Goal: Information Seeking & Learning: Learn about a topic

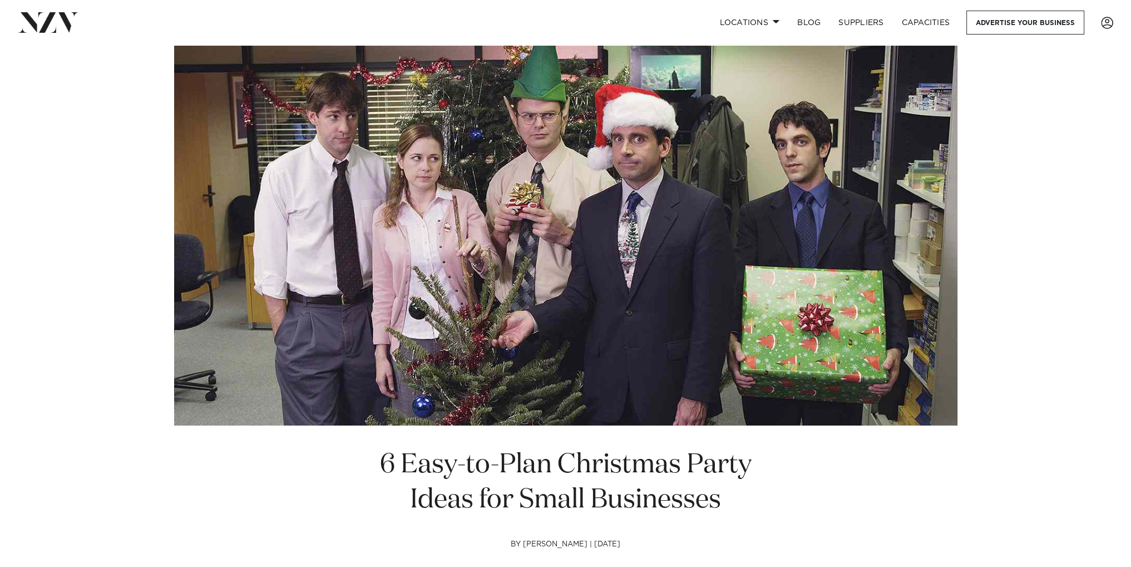
drag, startPoint x: 518, startPoint y: 171, endPoint x: 244, endPoint y: 459, distance: 397.2
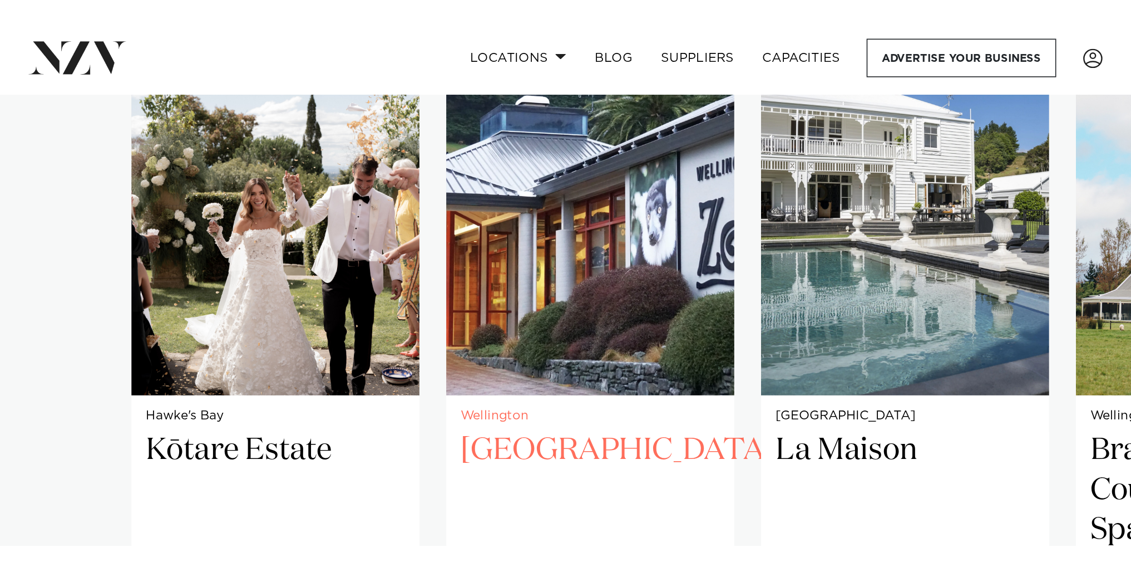
scroll to position [946, 0]
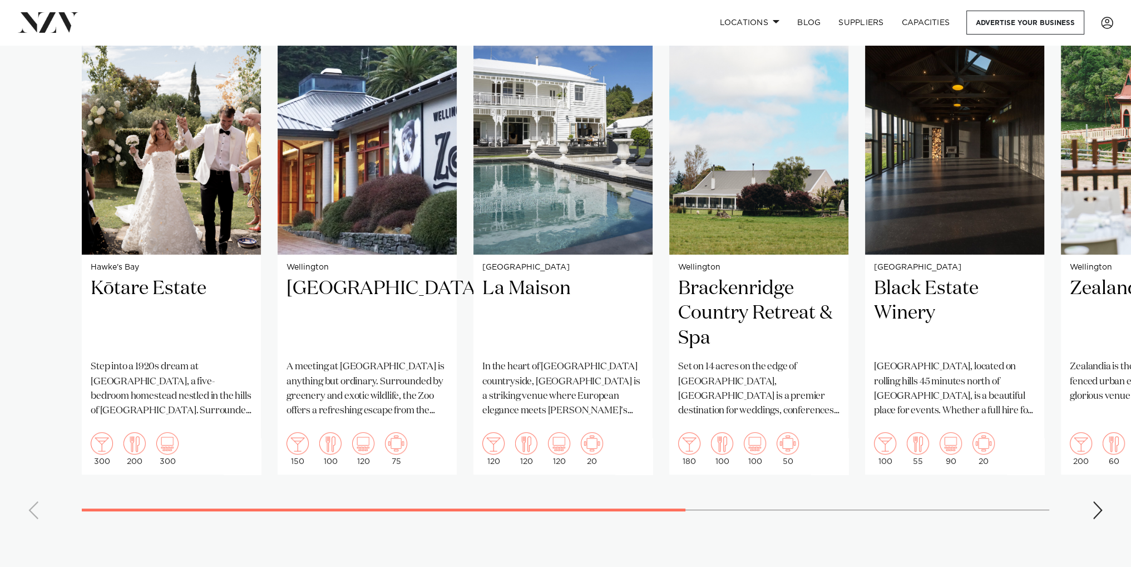
click at [703, 325] on div "Next slide" at bounding box center [1098, 510] width 11 height 18
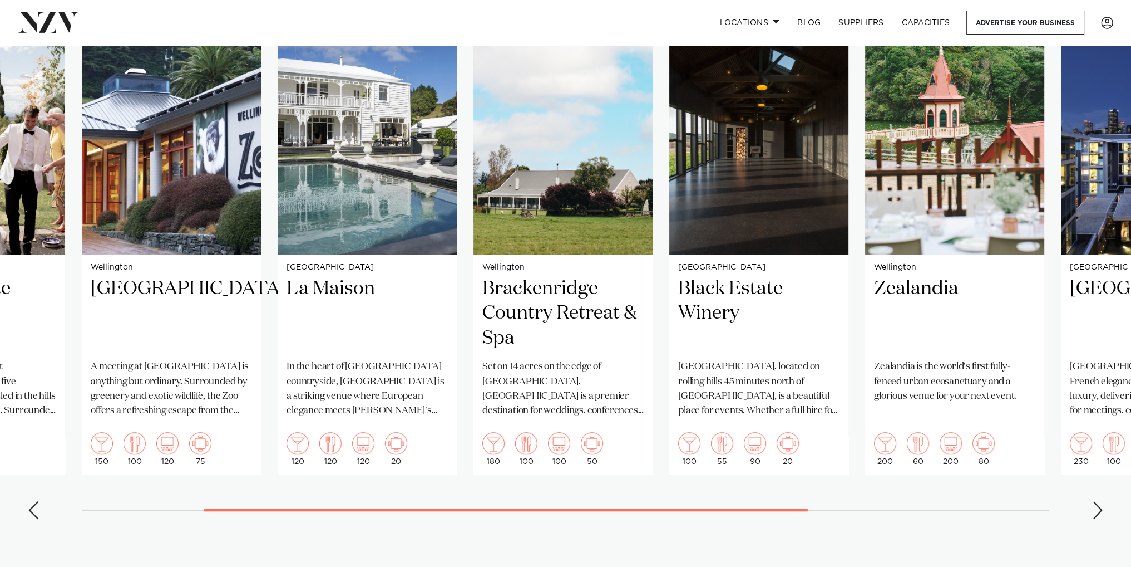
click at [703, 325] on div "Next slide" at bounding box center [1098, 510] width 11 height 18
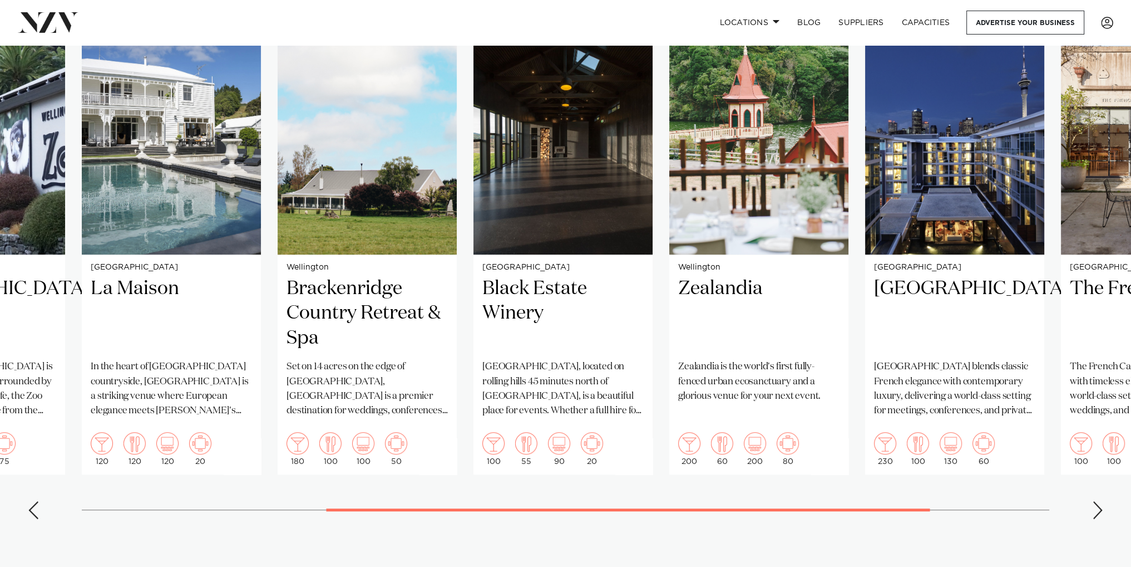
click at [703, 325] on div "Next slide" at bounding box center [1098, 510] width 11 height 18
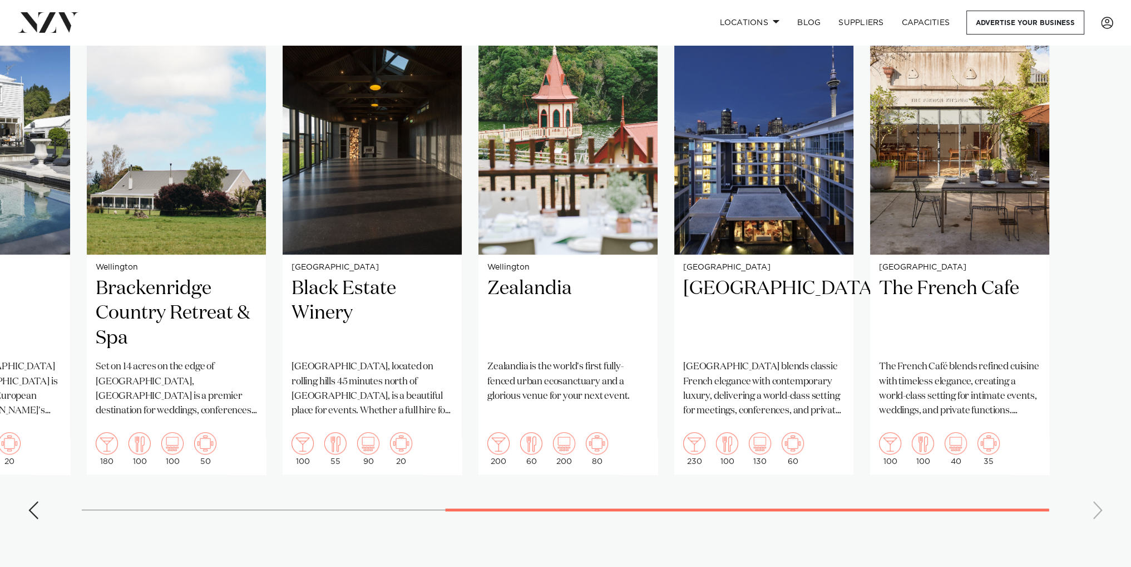
click at [703, 325] on swiper-container "Hawke's Bay Kōtare Estate Step into a 1920s dream at Kōtare Estate, a five-bedr…" at bounding box center [565, 271] width 1131 height 514
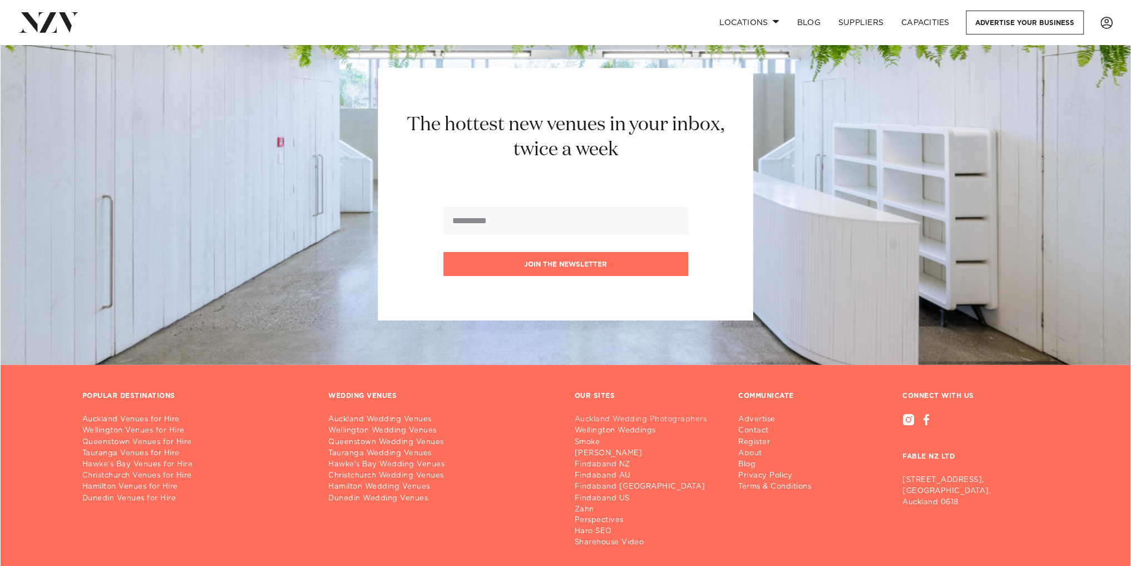
scroll to position [6777, 0]
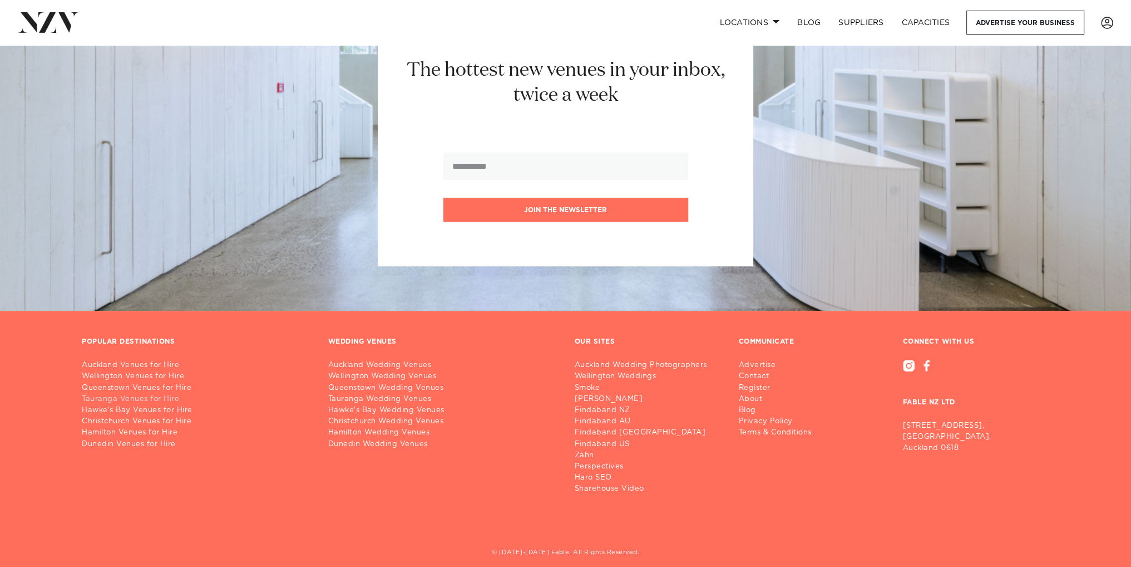
click at [134, 325] on link "Tauranga Venues for Hire" at bounding box center [196, 398] width 229 height 11
click at [338, 325] on link "Hamilton Wedding Venues" at bounding box center [442, 432] width 229 height 11
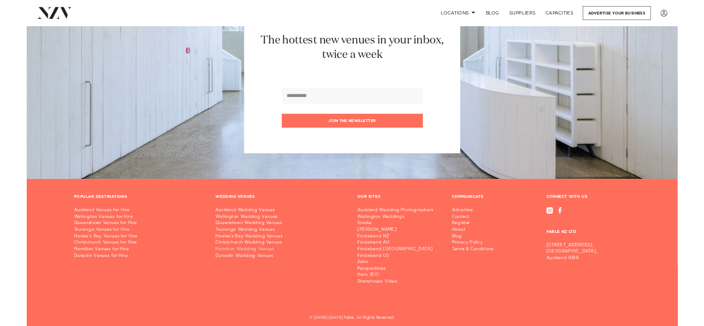
scroll to position [6582, 0]
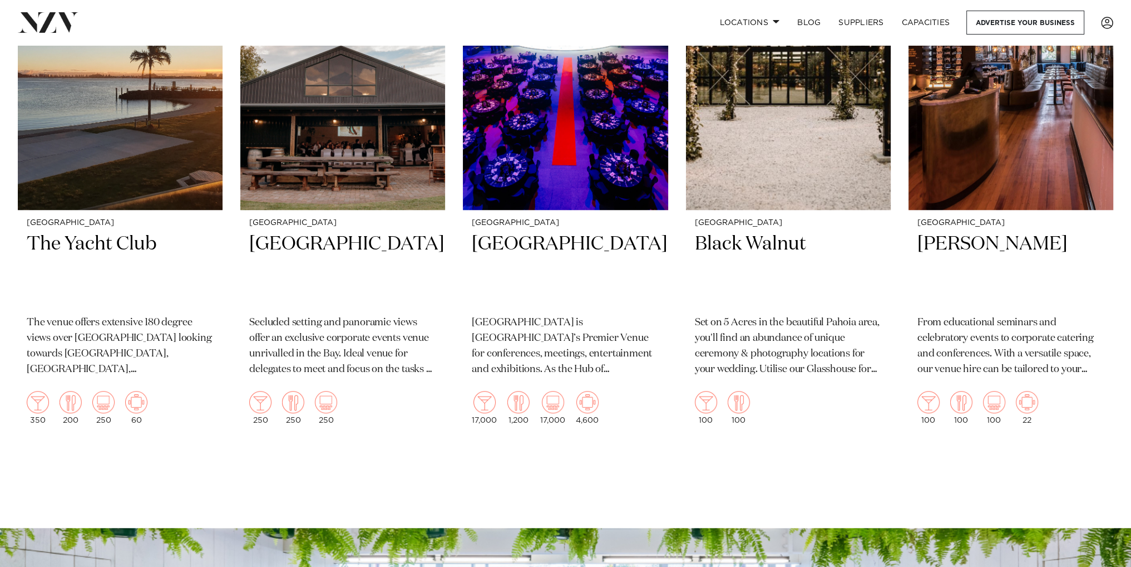
scroll to position [779, 0]
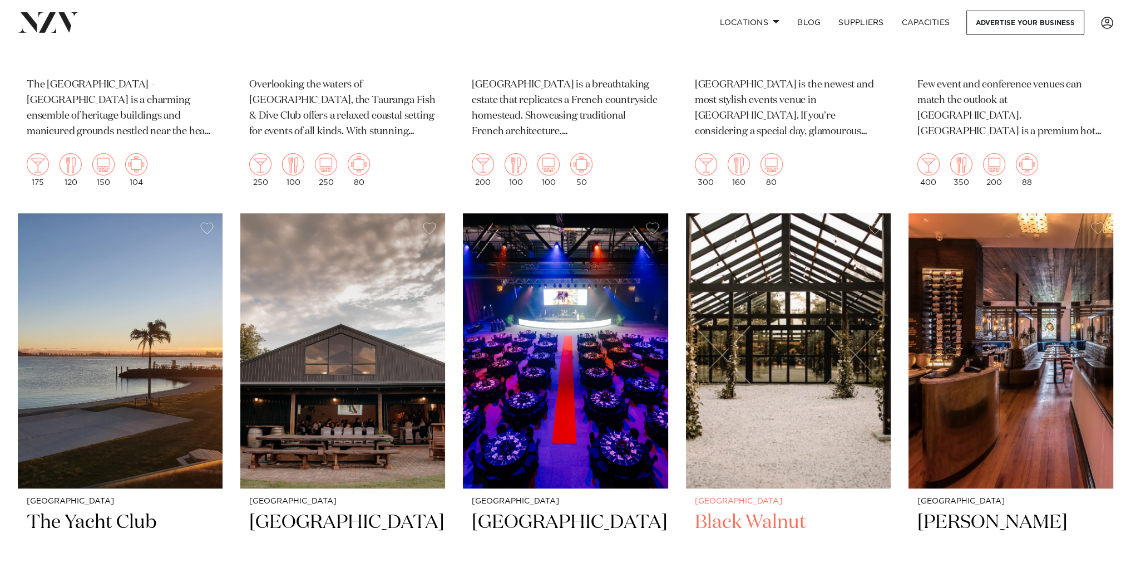
click at [746, 351] on img at bounding box center [788, 350] width 205 height 275
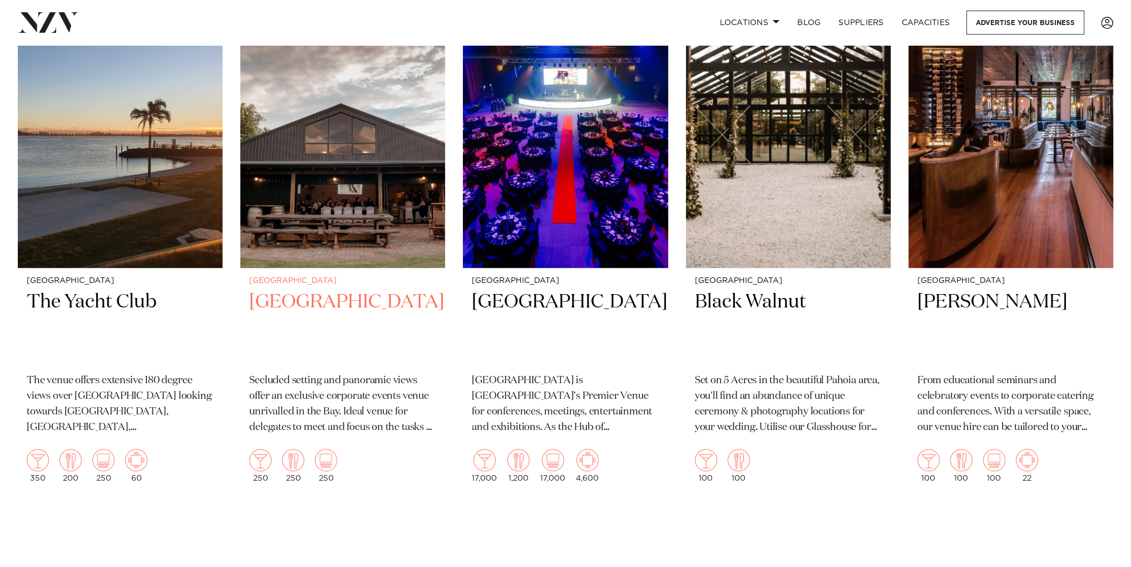
scroll to position [721, 0]
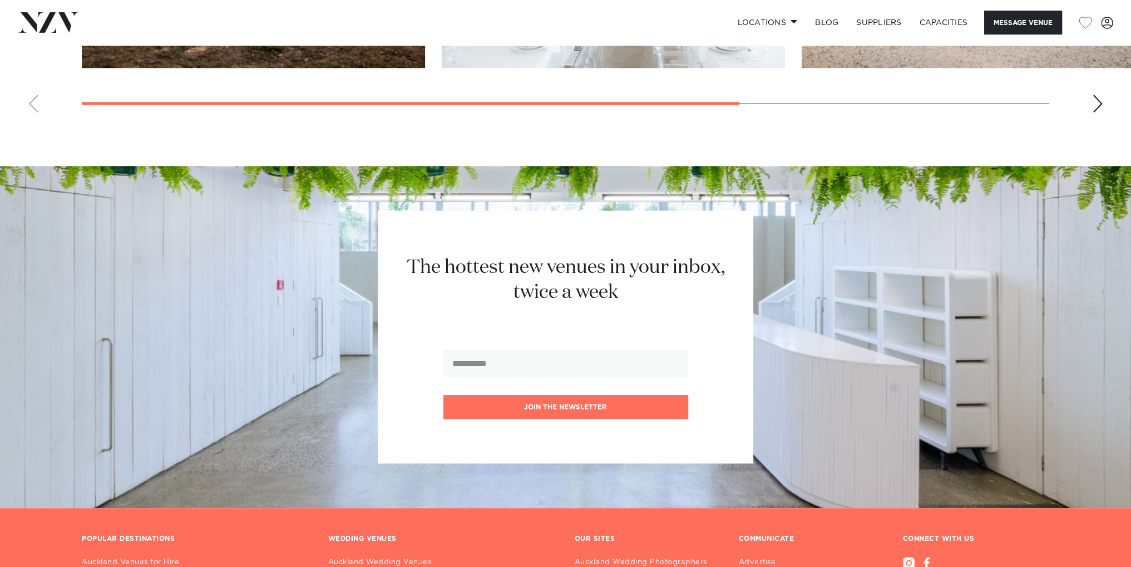
scroll to position [1280, 0]
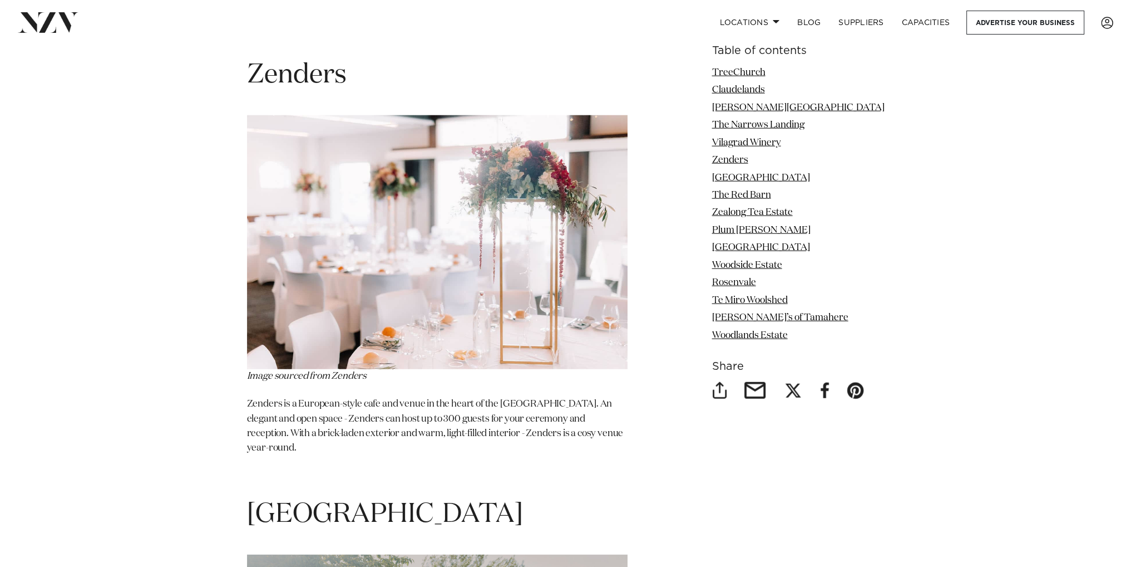
scroll to position [3729, 0]
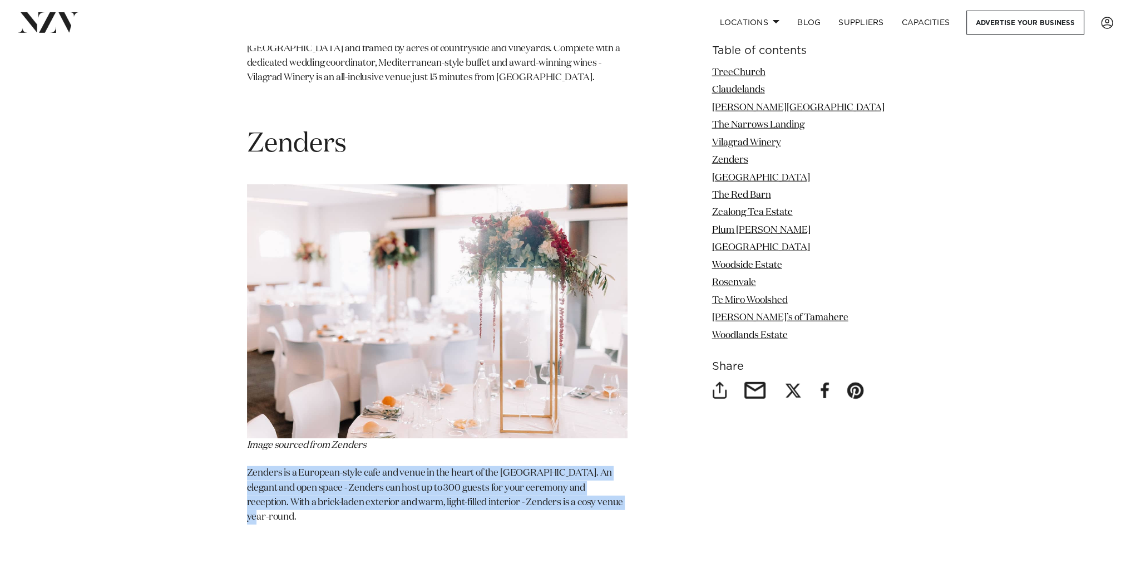
drag, startPoint x: 248, startPoint y: 392, endPoint x: 607, endPoint y: 425, distance: 361.0
click at [607, 466] on p "Zenders is a European-style cafe and venue in the heart of the Waikato. An eleg…" at bounding box center [437, 495] width 381 height 58
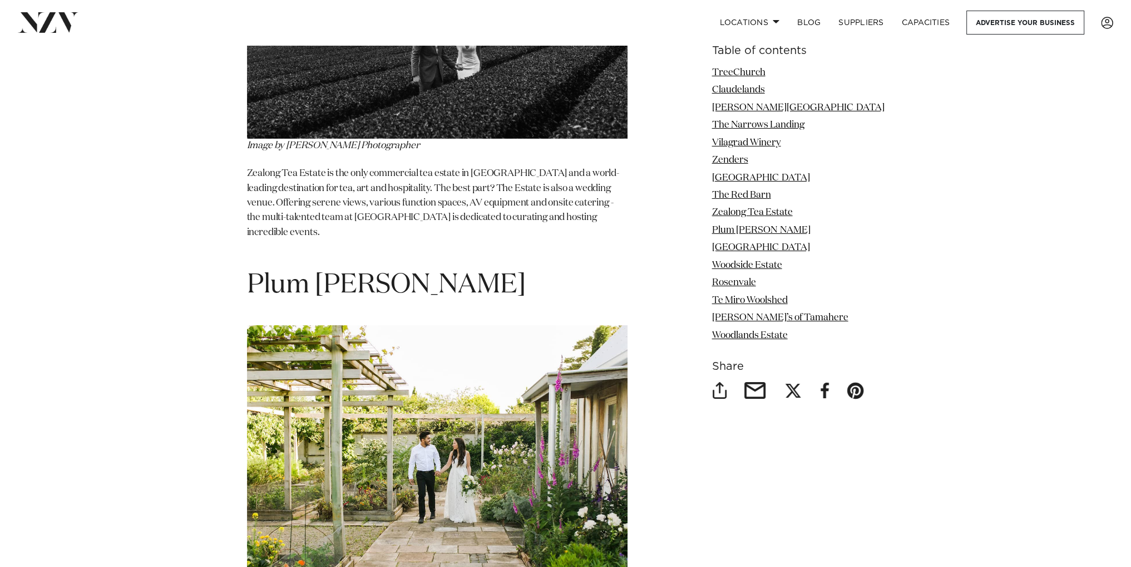
scroll to position [5454, 0]
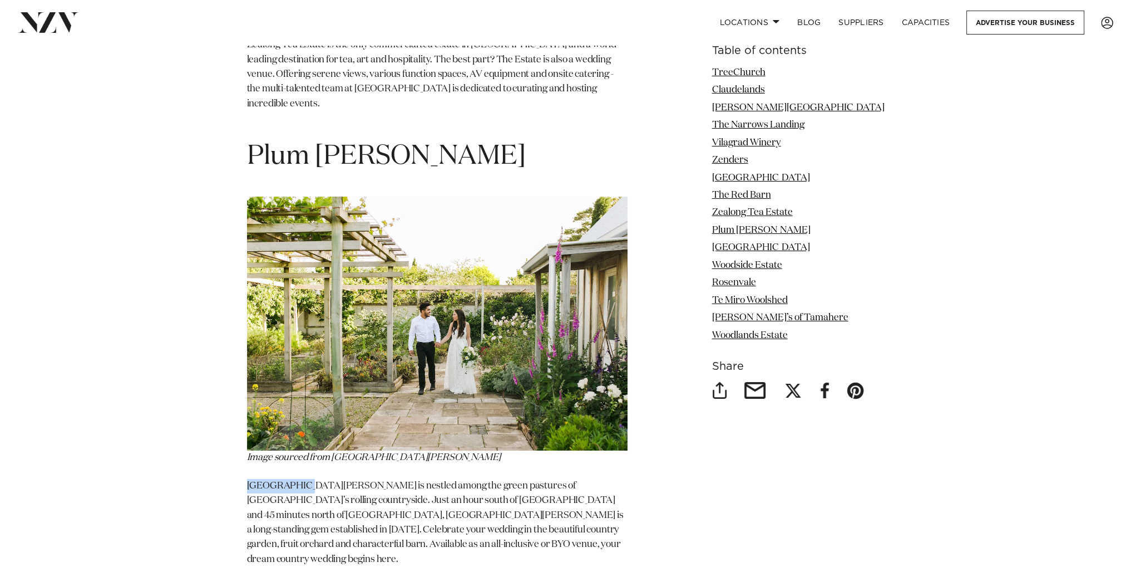
drag, startPoint x: 249, startPoint y: 377, endPoint x: 309, endPoint y: 377, distance: 60.1
click at [309, 479] on p "Plum Meadows is nestled among the green pastures of North Waikato’s rolling cou…" at bounding box center [437, 530] width 381 height 102
copy p "Plum Meadows"
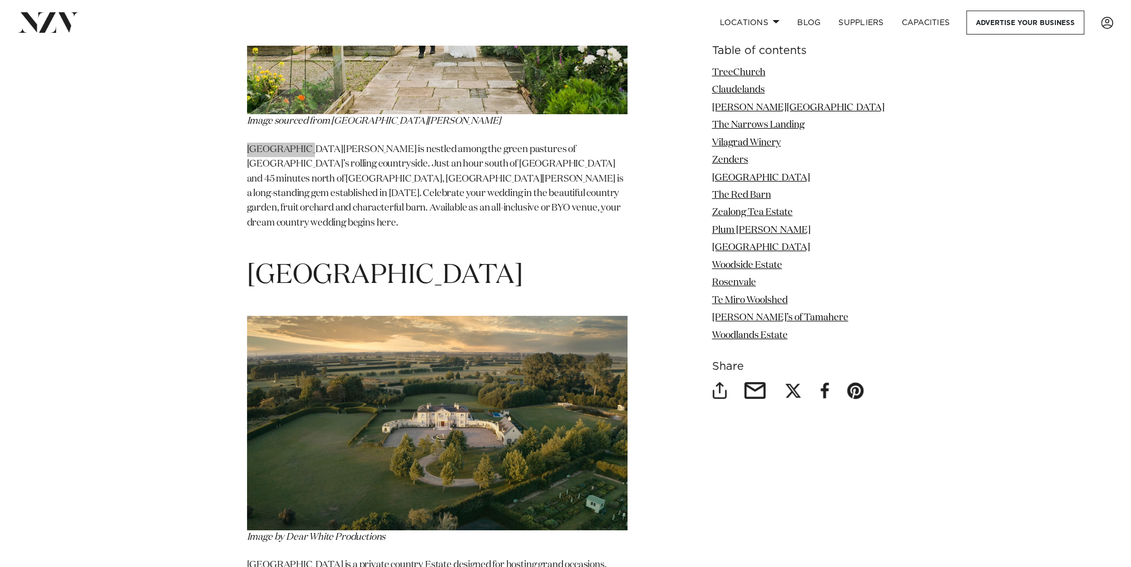
scroll to position [5788, 0]
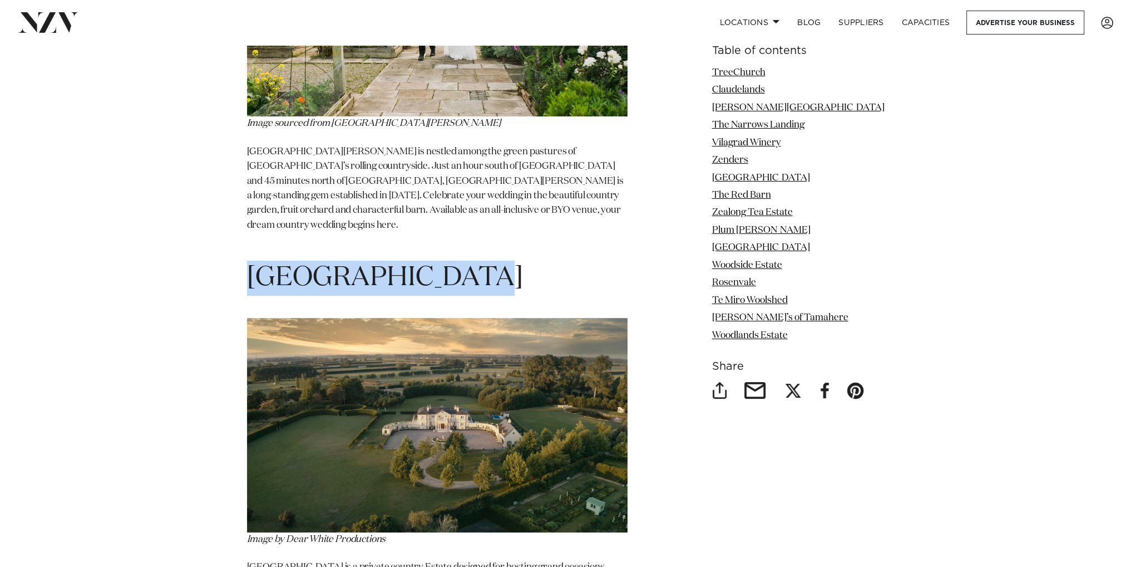
drag, startPoint x: 249, startPoint y: 151, endPoint x: 489, endPoint y: 152, distance: 239.9
click at [489, 260] on h1 "Willowbrook Park" at bounding box center [437, 277] width 381 height 35
copy span "Willowbrook Park"
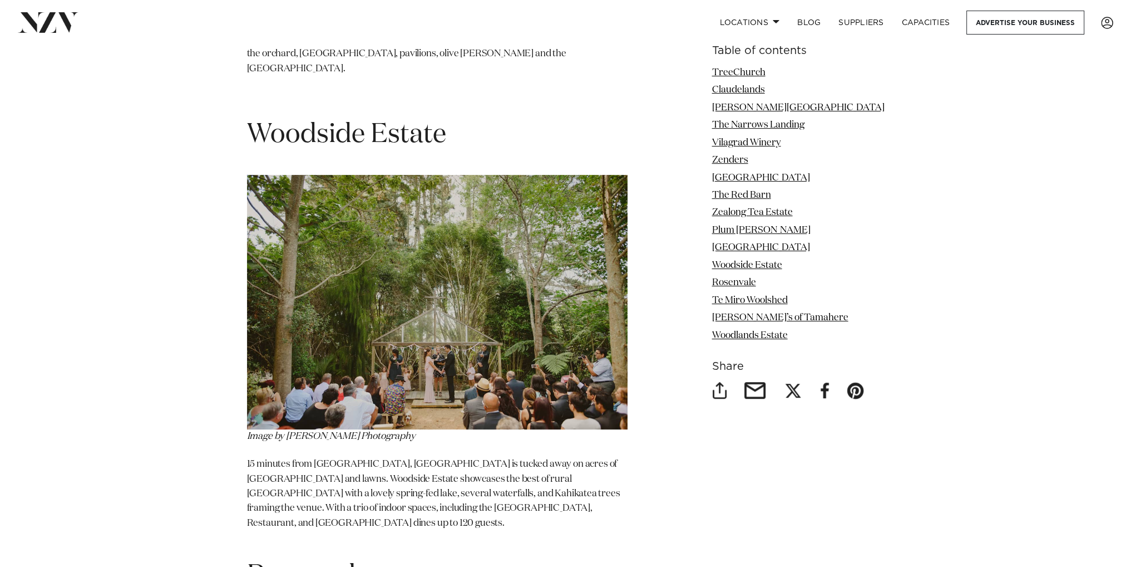
scroll to position [6345, 0]
drag, startPoint x: 331, startPoint y: 340, endPoint x: 397, endPoint y: 337, distance: 66.3
click at [397, 460] on span "15 minutes from Hamilton City, Woodside Estate is tucked away on acres of manic…" at bounding box center [433, 494] width 373 height 68
copy span "Woodside Estate"
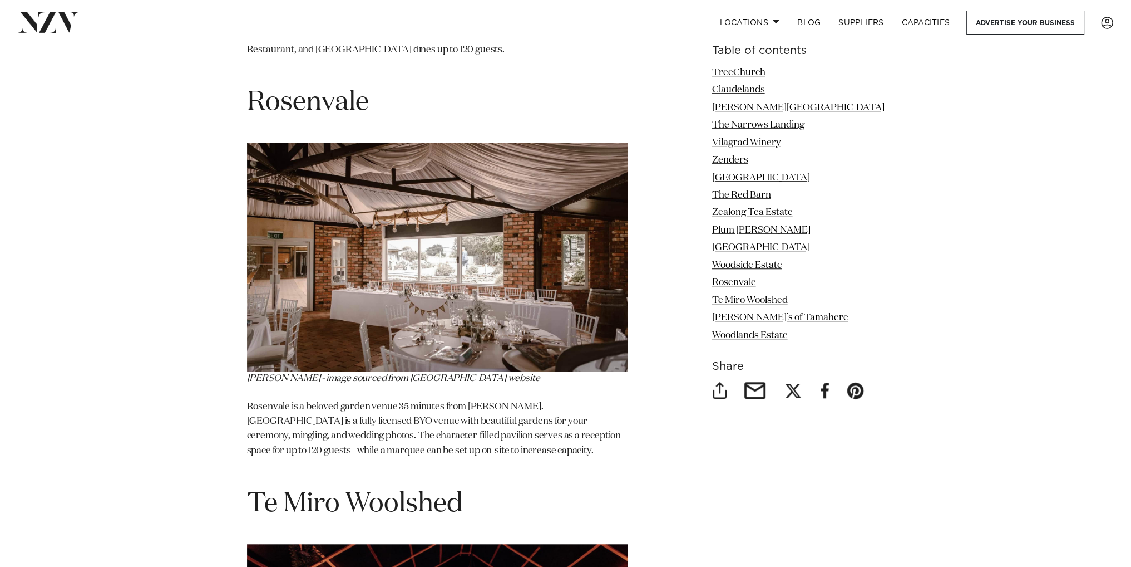
scroll to position [6679, 0]
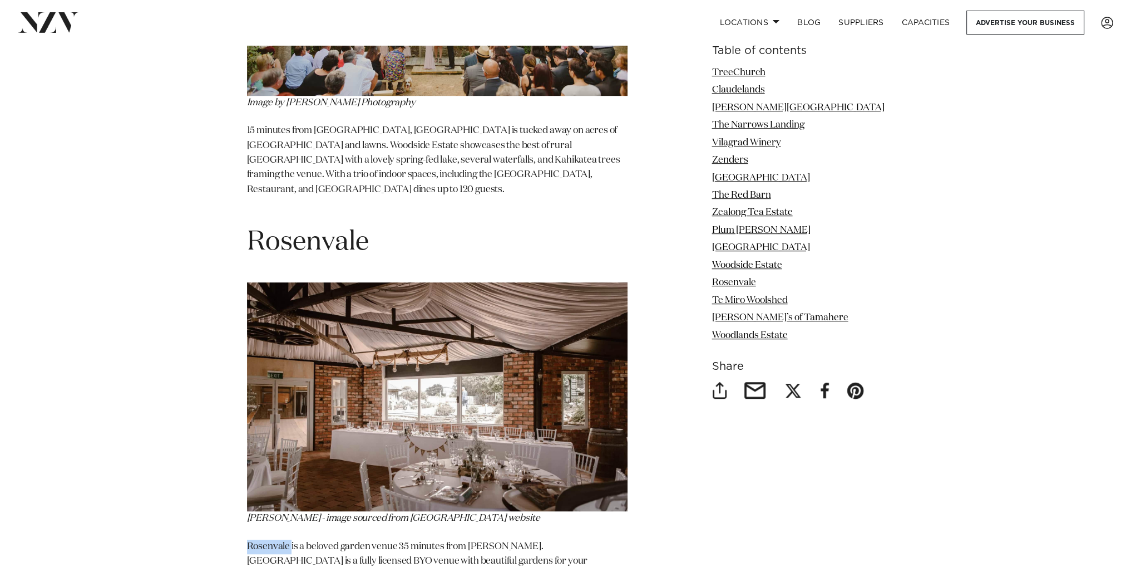
drag, startPoint x: 249, startPoint y: 406, endPoint x: 292, endPoint y: 406, distance: 42.3
click at [292, 539] on p "Rosenvale is a beloved garden venue 35 minutes from Hamilton. Rosenvale is a fu…" at bounding box center [437, 575] width 381 height 73
copy p "Rosenvale"
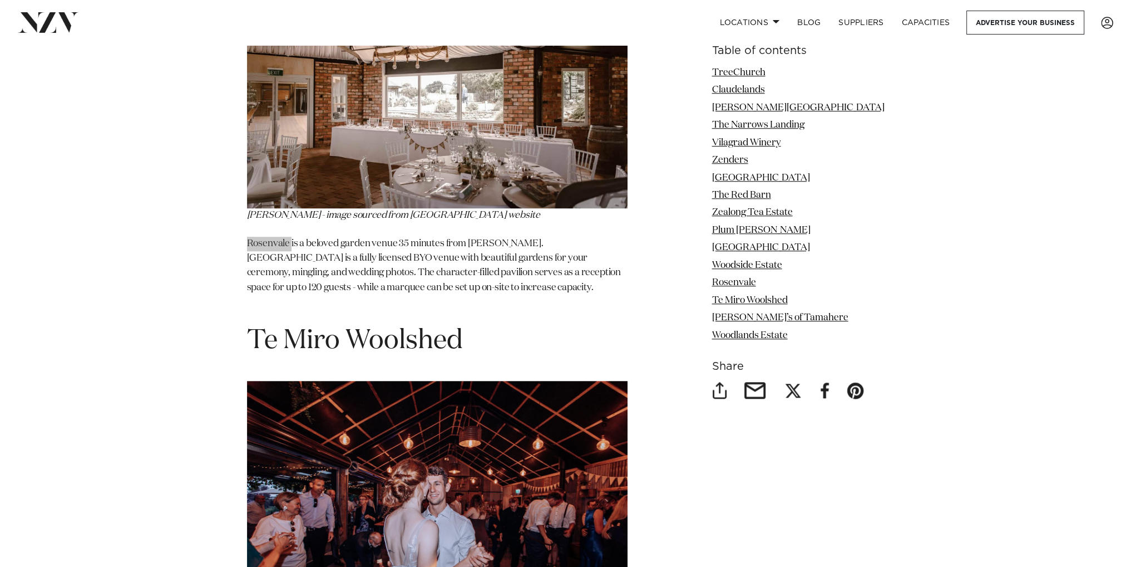
scroll to position [7012, 0]
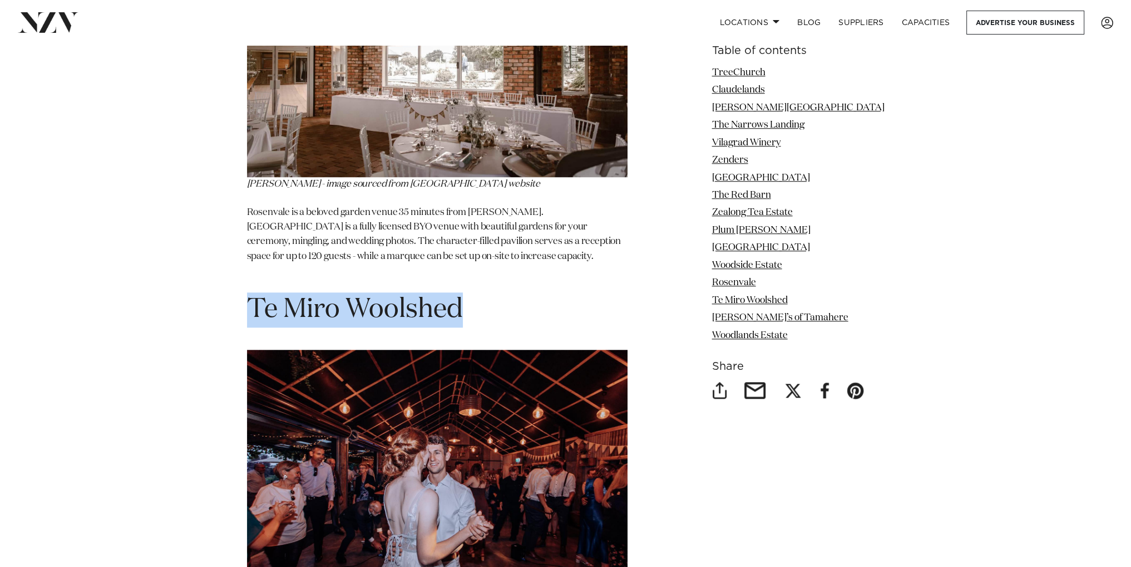
drag, startPoint x: 253, startPoint y: 169, endPoint x: 497, endPoint y: 169, distance: 244.3
click at [497, 292] on h1 "Te Miro Woolshed" at bounding box center [437, 309] width 381 height 35
copy span "Te Miro Woolshed"
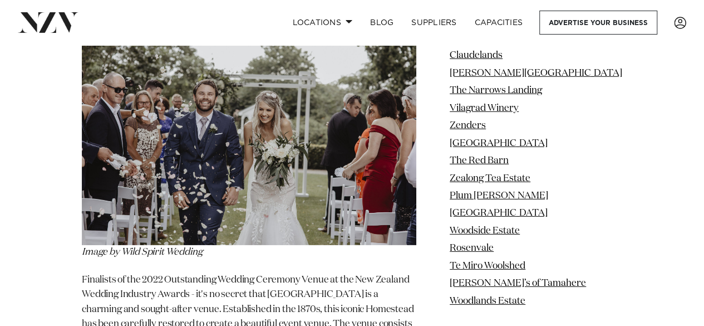
scroll to position [8003, 0]
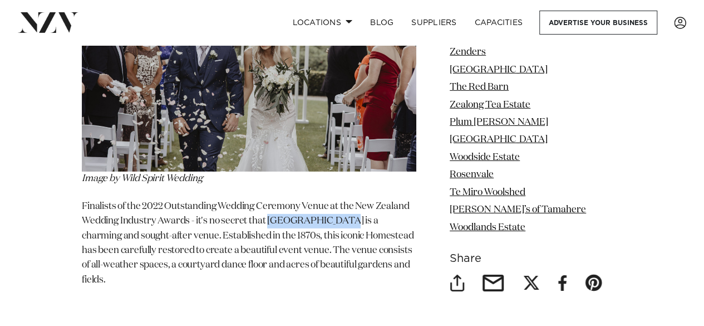
drag, startPoint x: 271, startPoint y: 181, endPoint x: 345, endPoint y: 182, distance: 73.5
click at [345, 199] on p "Finalists of the 2022 Outstanding Wedding Ceremony Venue at the New Zealand Wed…" at bounding box center [249, 243] width 334 height 88
copy p "Woodlands Estate"
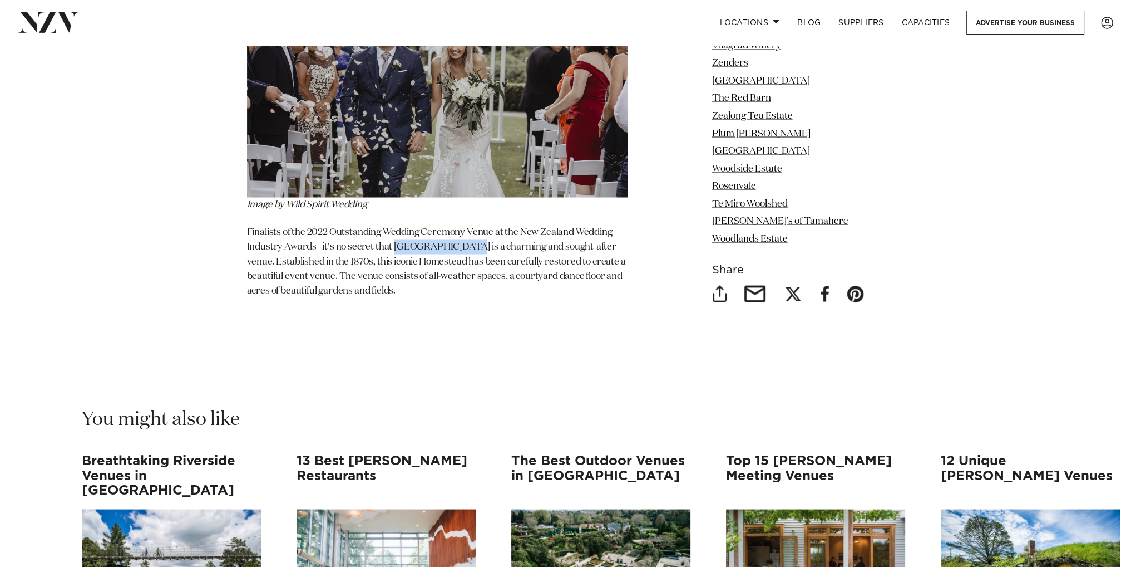
scroll to position [8393, 0]
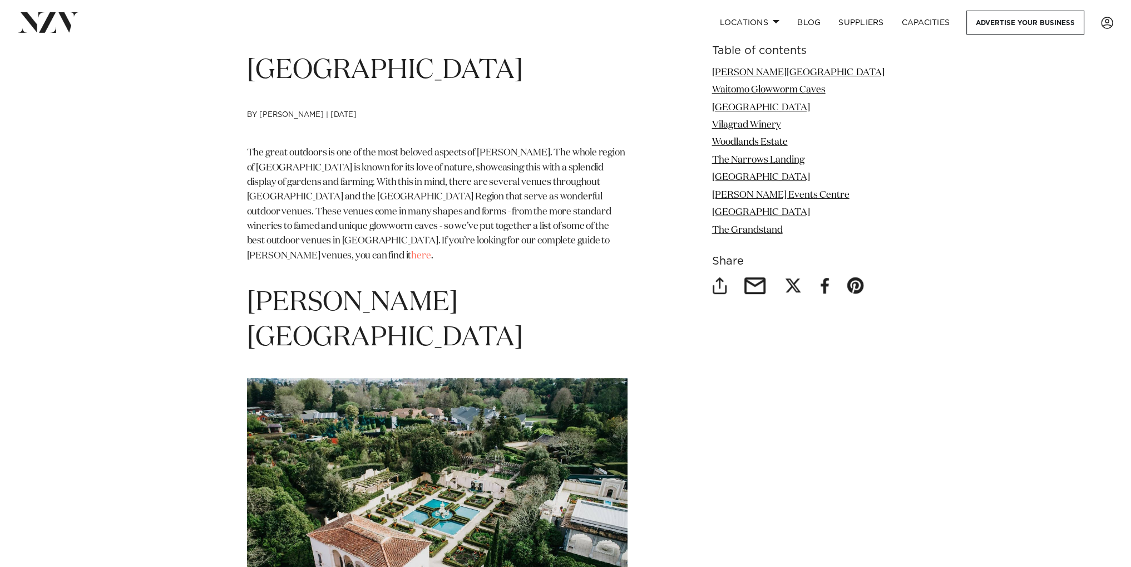
scroll to position [445, 0]
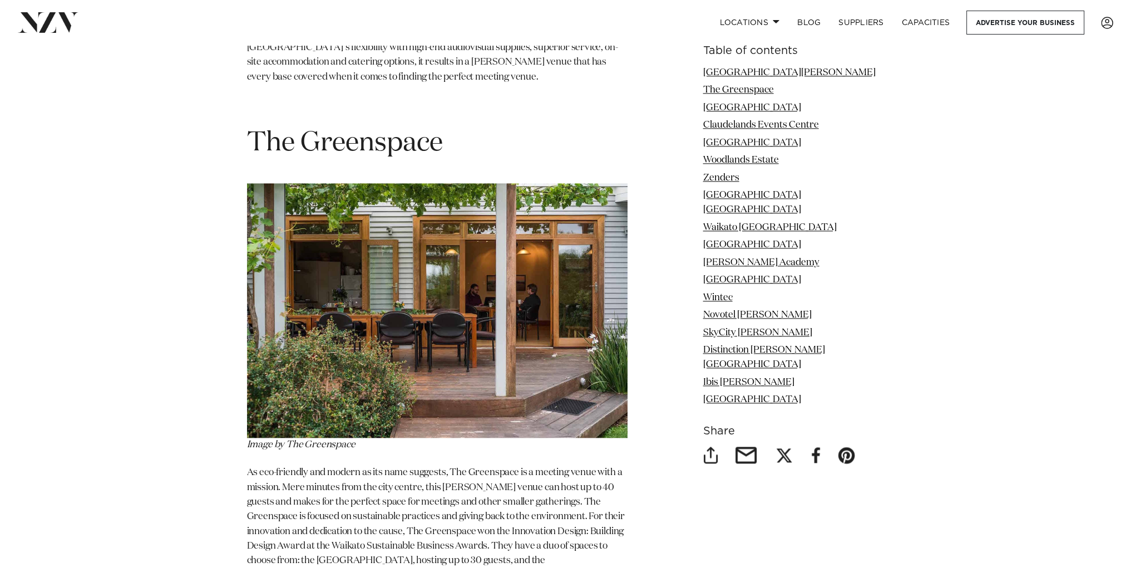
scroll to position [1892, 0]
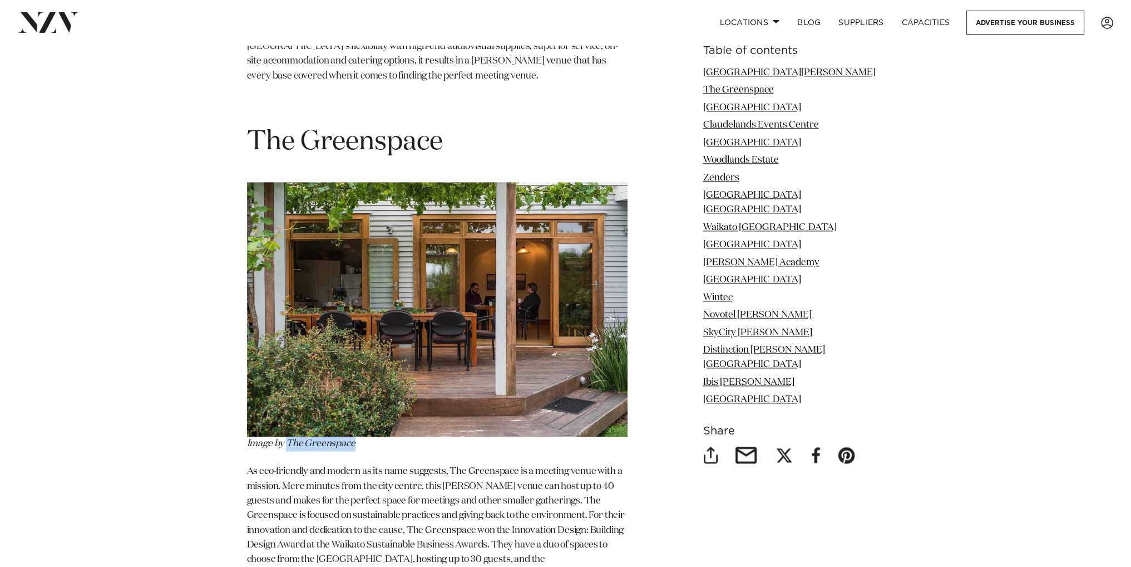
drag, startPoint x: 289, startPoint y: 392, endPoint x: 361, endPoint y: 392, distance: 71.2
click at [361, 392] on p "Image by The Greenspace" at bounding box center [437, 316] width 381 height 269
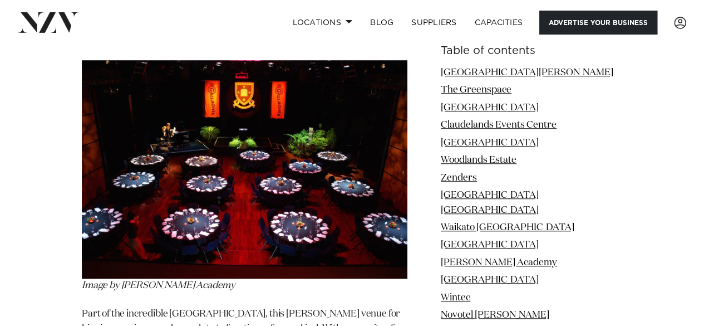
scroll to position [6627, 0]
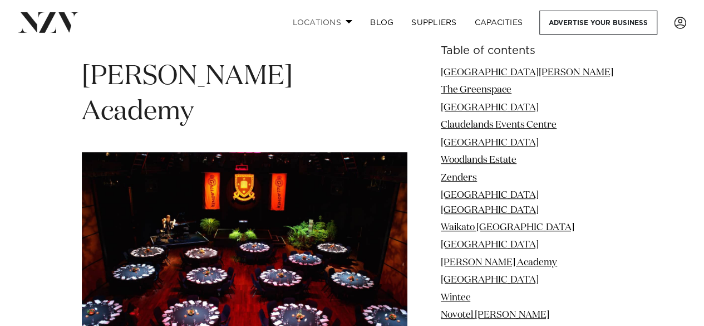
click at [346, 23] on span at bounding box center [349, 21] width 7 height 4
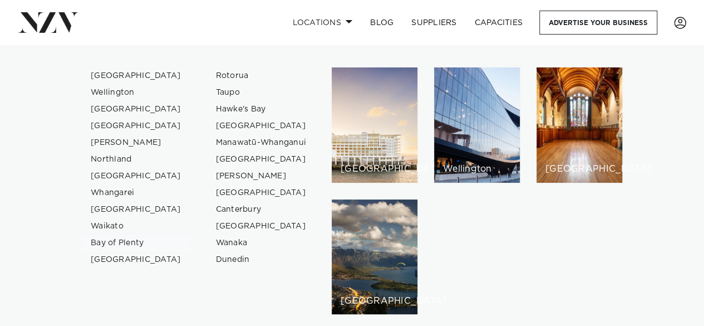
click at [119, 238] on link "Bay of Plenty" at bounding box center [136, 242] width 109 height 17
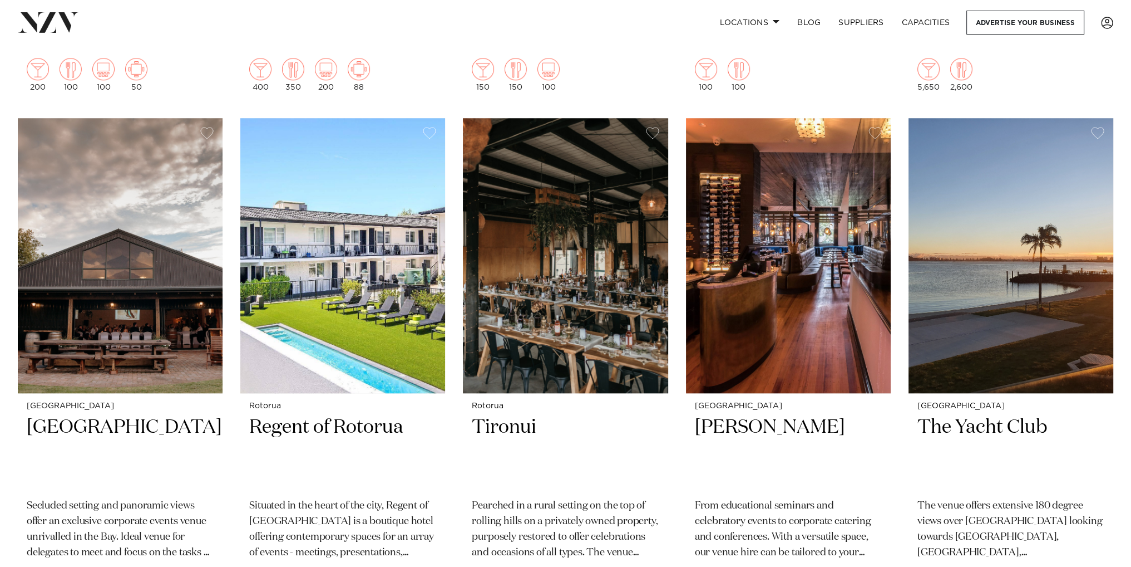
scroll to position [1447, 0]
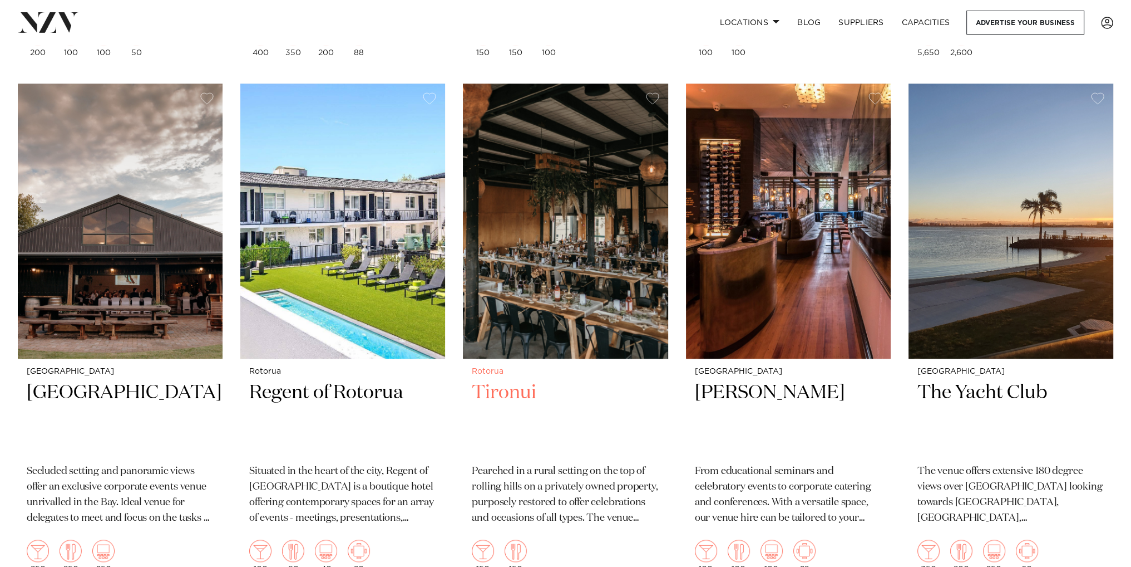
click at [558, 206] on img at bounding box center [565, 220] width 205 height 275
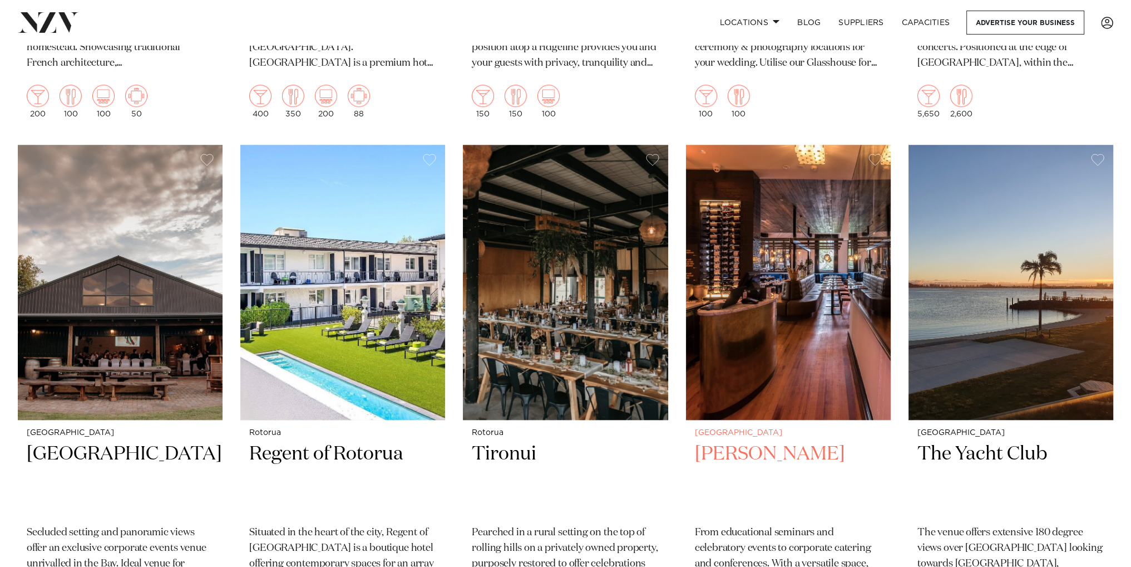
scroll to position [1361, 0]
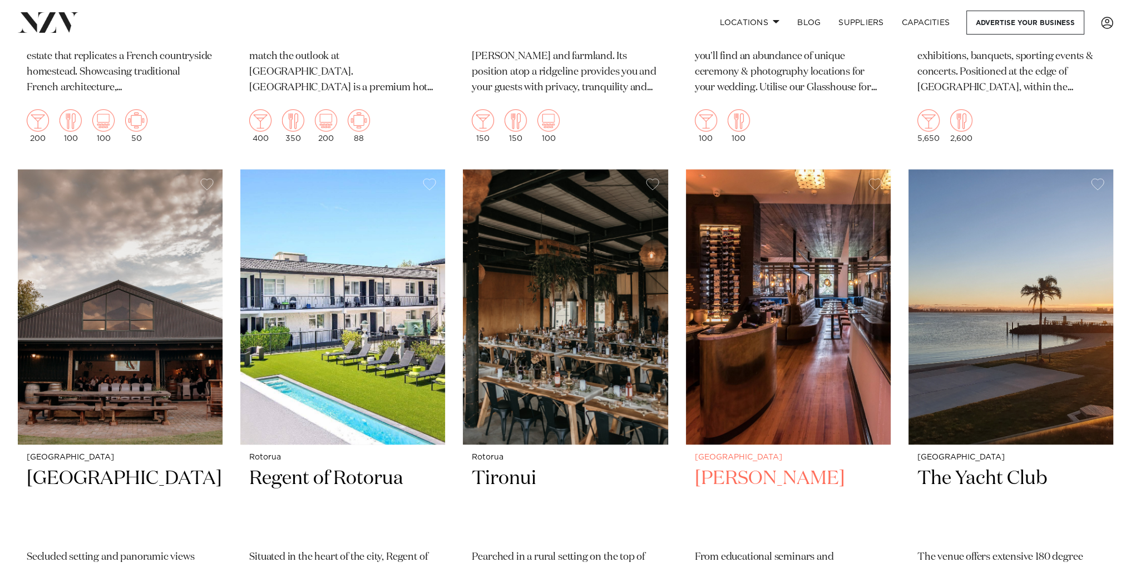
click at [703, 199] on img at bounding box center [788, 306] width 205 height 275
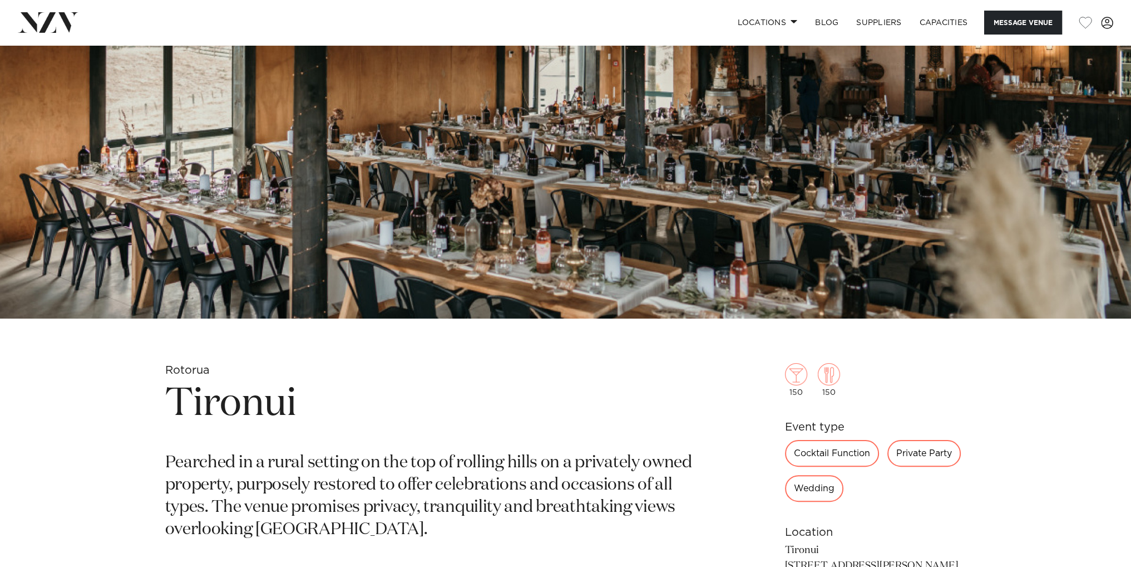
scroll to position [223, 0]
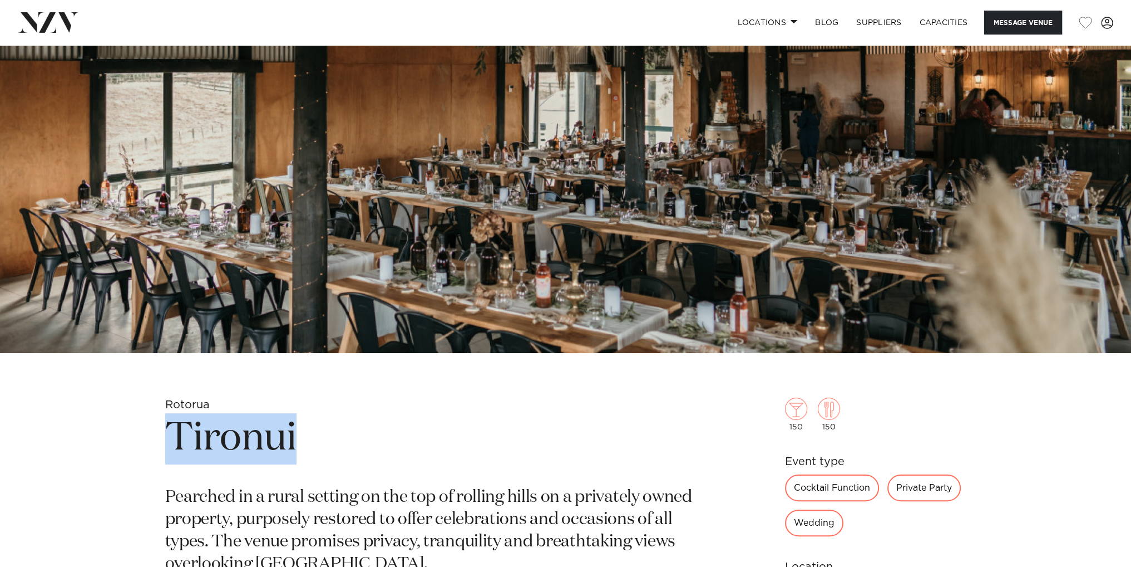
drag, startPoint x: 166, startPoint y: 428, endPoint x: 327, endPoint y: 439, distance: 161.2
click at [327, 439] on h1 "Tironui" at bounding box center [435, 438] width 541 height 51
copy h1 "Tironui"
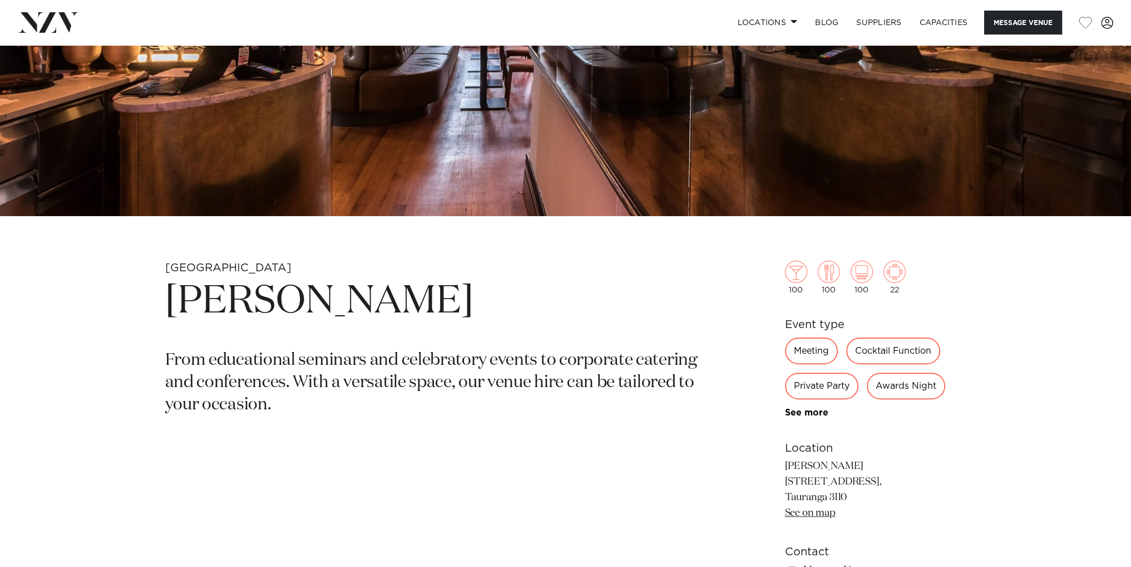
scroll to position [334, 0]
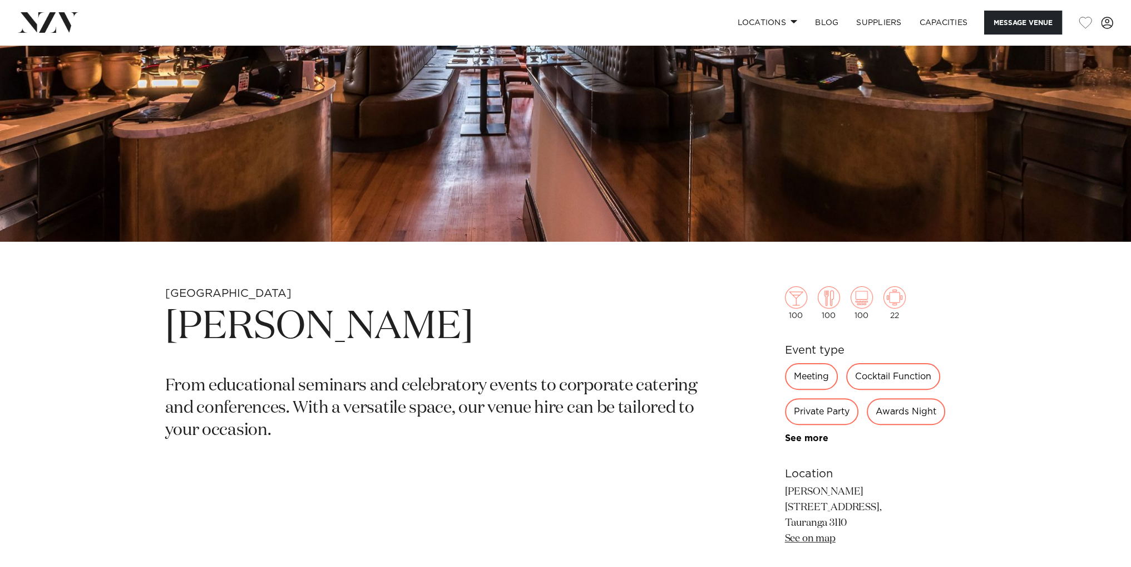
click at [809, 380] on div "Meeting" at bounding box center [811, 376] width 53 height 27
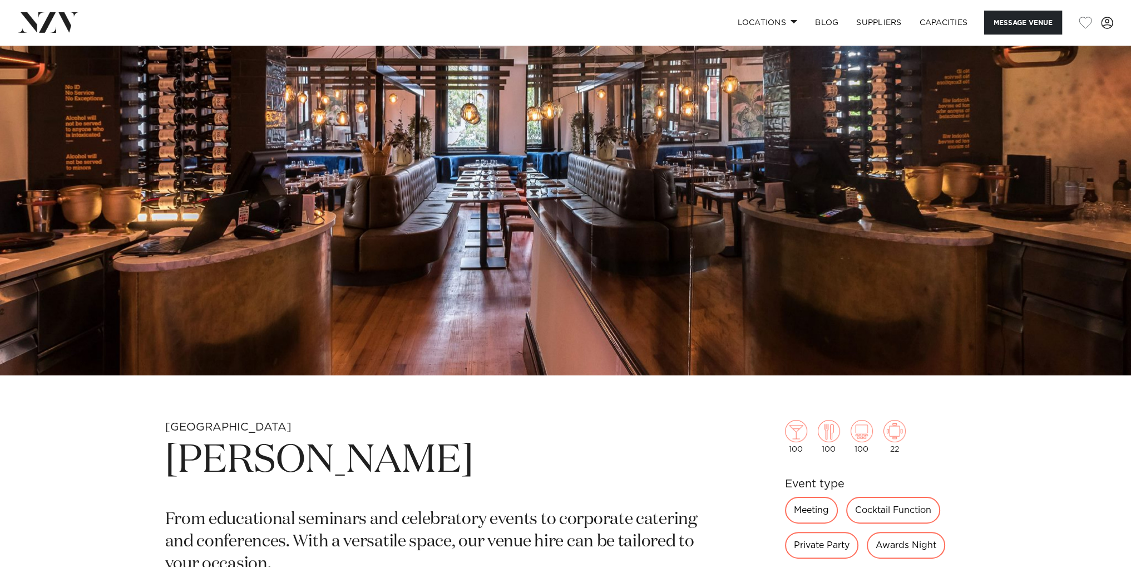
scroll to position [0, 0]
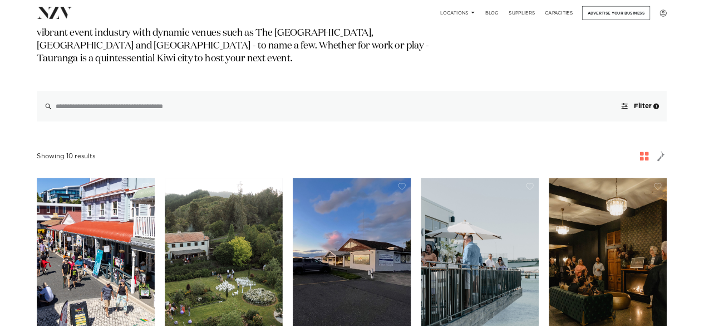
scroll to position [278, 0]
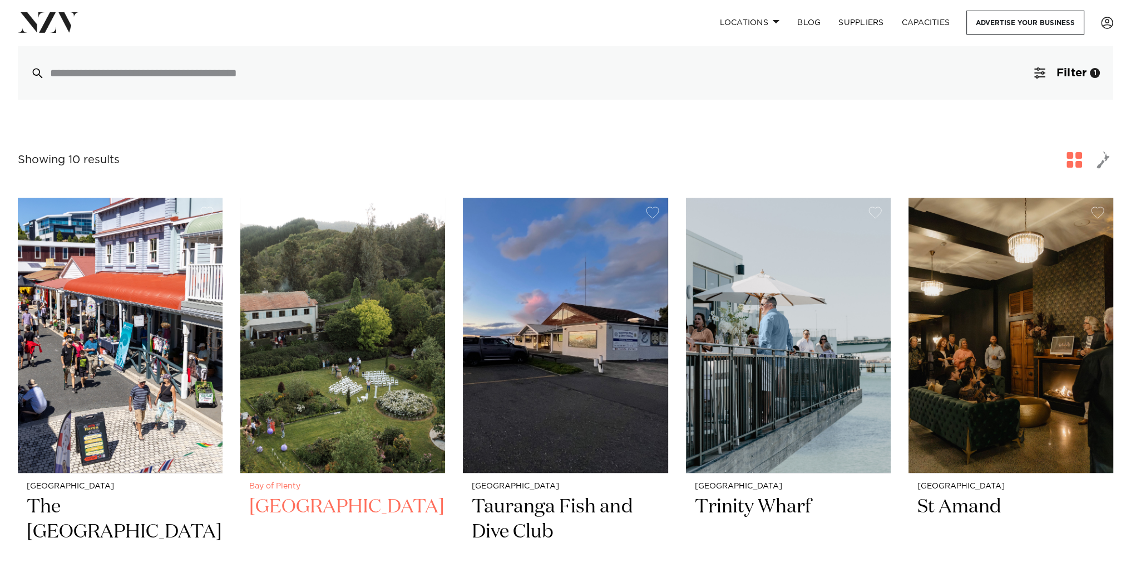
click at [345, 273] on img at bounding box center [342, 335] width 205 height 275
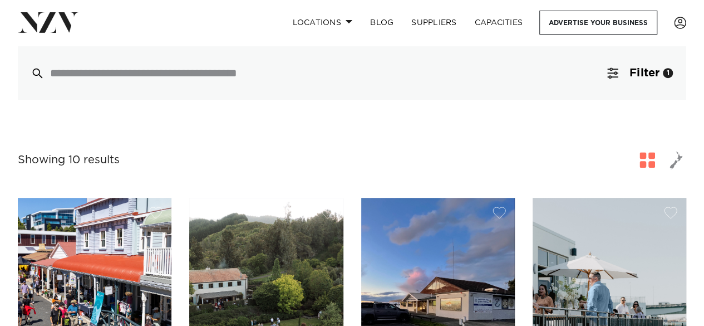
scroll to position [501, 0]
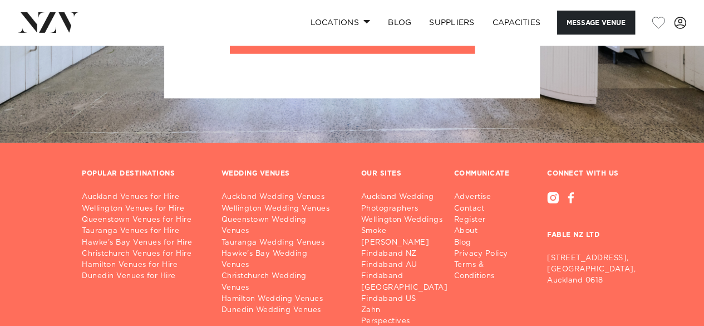
scroll to position [3005, 0]
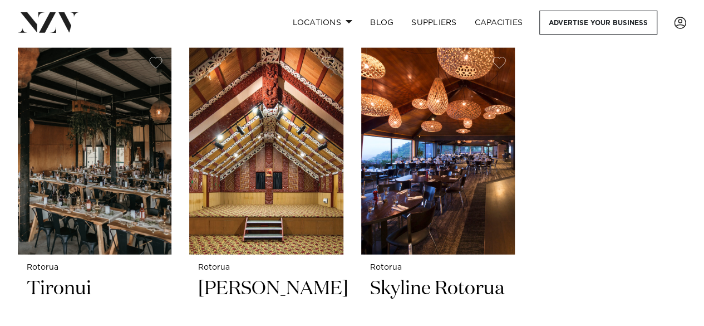
scroll to position [1336, 0]
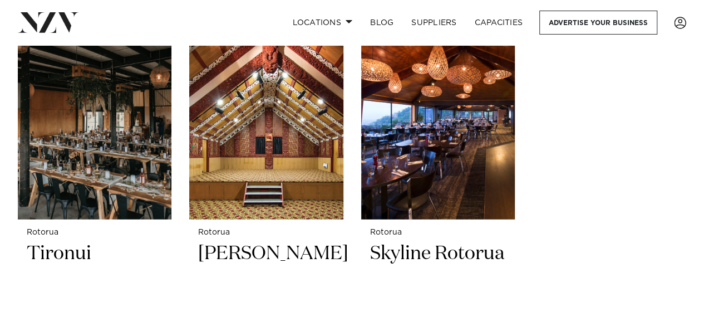
click at [93, 135] on img at bounding box center [95, 116] width 154 height 206
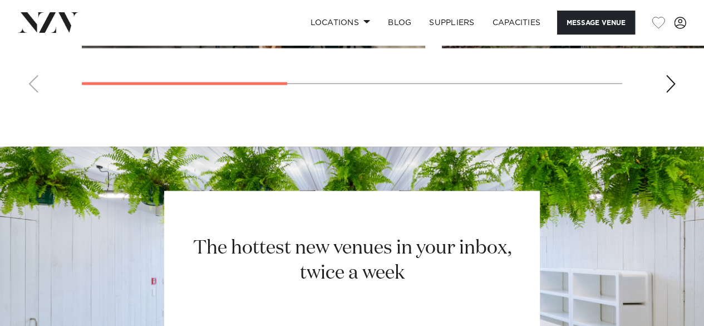
scroll to position [890, 0]
